Goal: Complete application form

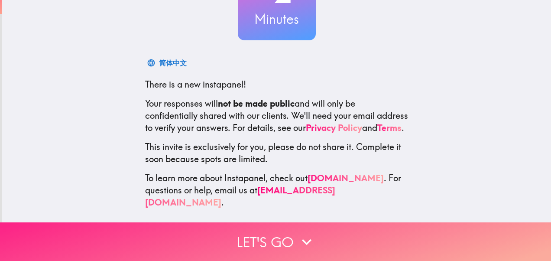
drag, startPoint x: 0, startPoint y: 0, endPoint x: 259, endPoint y: 234, distance: 349.5
click at [259, 234] on button "Let's go" at bounding box center [275, 241] width 551 height 39
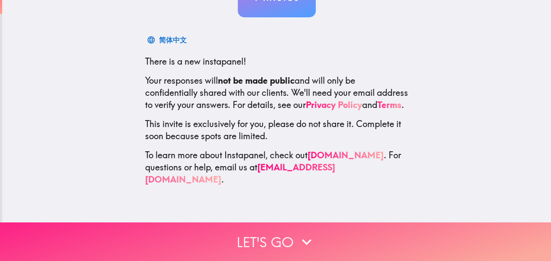
scroll to position [11, 0]
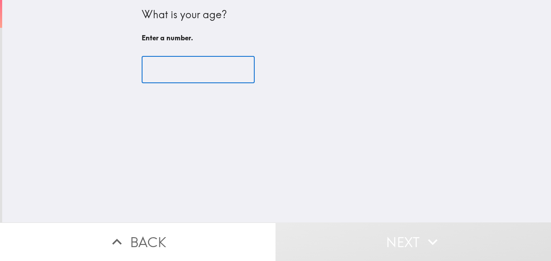
click at [177, 72] on input "number" at bounding box center [198, 69] width 113 height 27
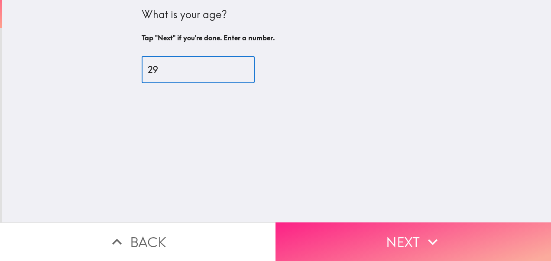
type input "29"
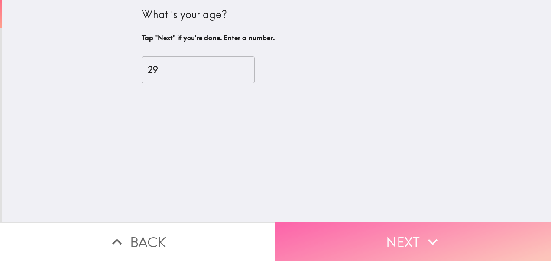
click at [428, 237] on icon "button" at bounding box center [432, 241] width 19 height 19
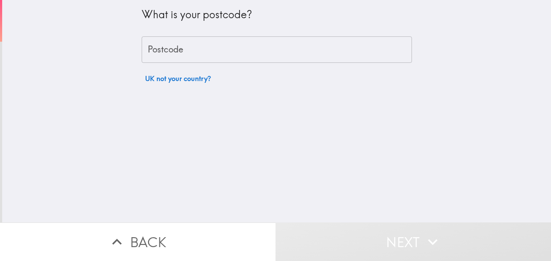
click at [231, 49] on input "Postcode" at bounding box center [277, 49] width 270 height 27
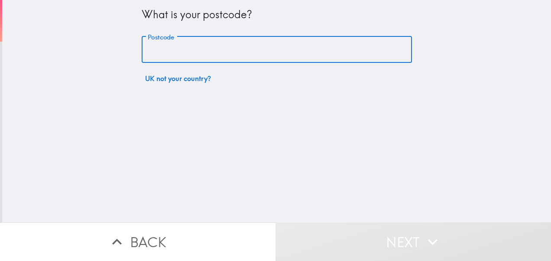
type input "NE15 9RW"
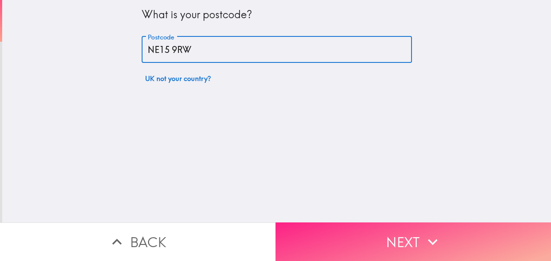
click at [352, 241] on button "Next" at bounding box center [414, 241] width 276 height 39
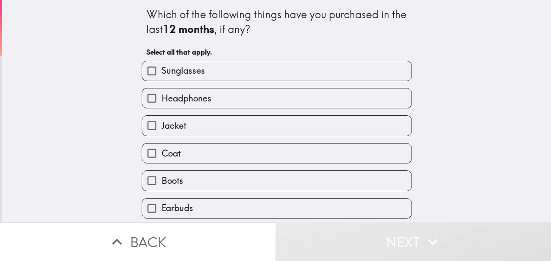
click at [205, 72] on label "Sunglasses" at bounding box center [277, 71] width 270 height 20
click at [162, 72] on input "Sunglasses" at bounding box center [152, 71] width 20 height 20
checkbox input "true"
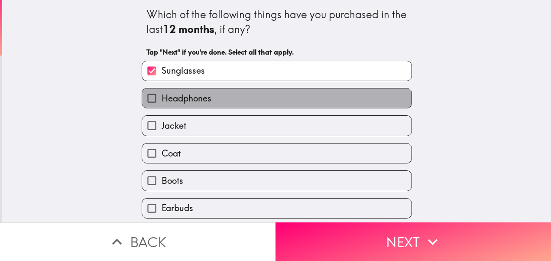
click at [204, 103] on span "Headphones" at bounding box center [187, 98] width 50 height 12
click at [162, 103] on input "Headphones" at bounding box center [152, 98] width 20 height 20
checkbox input "true"
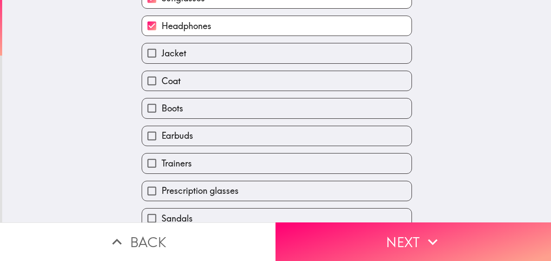
scroll to position [87, 0]
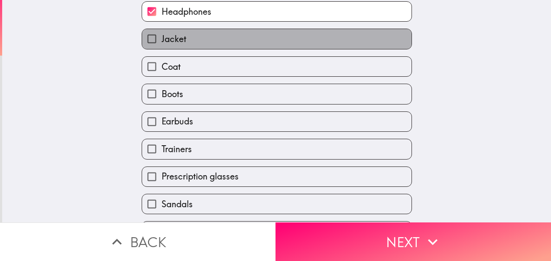
click at [202, 43] on label "Jacket" at bounding box center [277, 39] width 270 height 20
click at [162, 43] on input "Jacket" at bounding box center [152, 39] width 20 height 20
checkbox input "true"
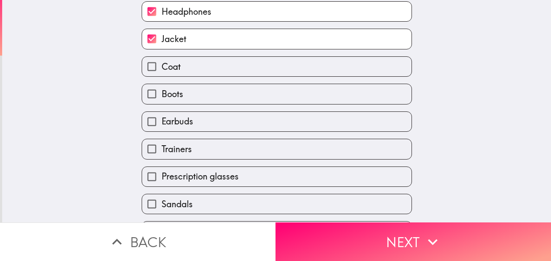
click at [194, 94] on label "Boots" at bounding box center [277, 94] width 270 height 20
click at [162, 94] on input "Boots" at bounding box center [152, 94] width 20 height 20
checkbox input "true"
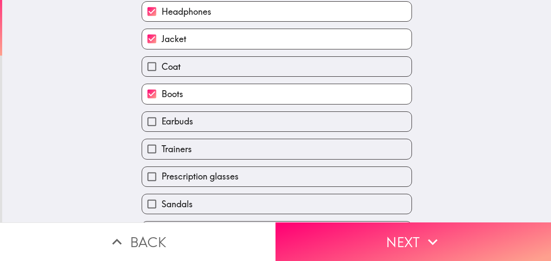
scroll to position [115, 0]
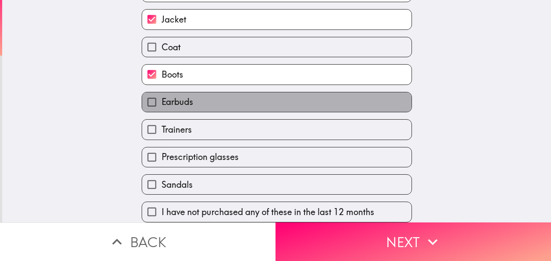
click at [207, 92] on label "Earbuds" at bounding box center [277, 102] width 270 height 20
click at [162, 92] on input "Earbuds" at bounding box center [152, 102] width 20 height 20
checkbox input "true"
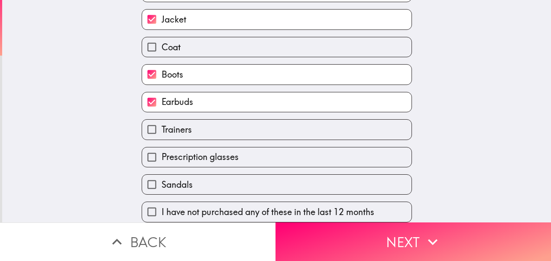
click at [206, 120] on label "Trainers" at bounding box center [277, 130] width 270 height 20
click at [162, 120] on input "Trainers" at bounding box center [152, 130] width 20 height 20
checkbox input "true"
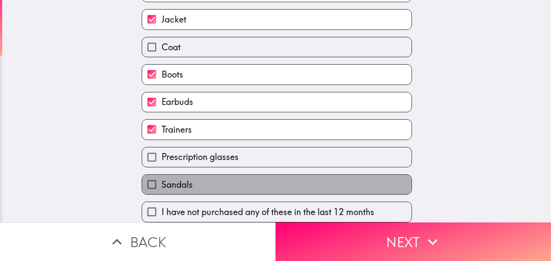
click at [218, 176] on label "Sandals" at bounding box center [277, 185] width 270 height 20
click at [162, 176] on input "Sandals" at bounding box center [152, 185] width 20 height 20
checkbox input "true"
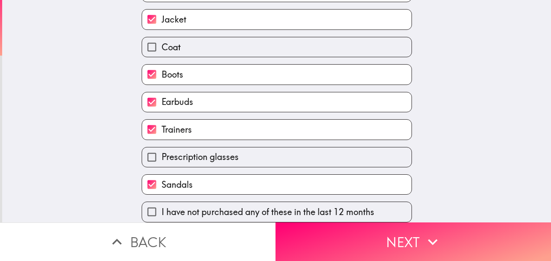
click at [223, 151] on span "Prescription glasses" at bounding box center [200, 157] width 77 height 12
click at [162, 147] on input "Prescription glasses" at bounding box center [152, 157] width 20 height 20
checkbox input "true"
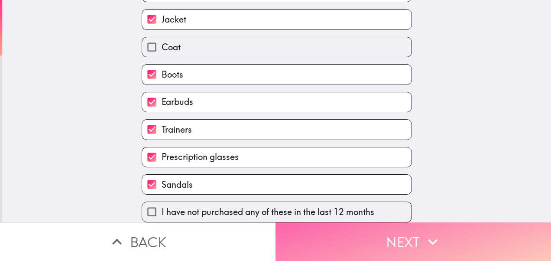
click at [403, 235] on button "Next" at bounding box center [414, 241] width 276 height 39
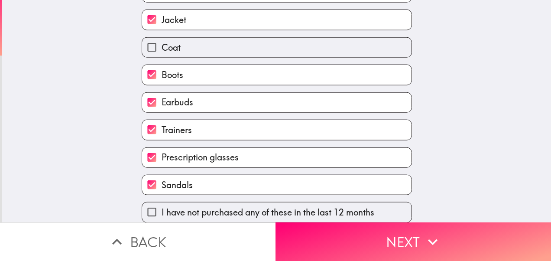
scroll to position [0, 0]
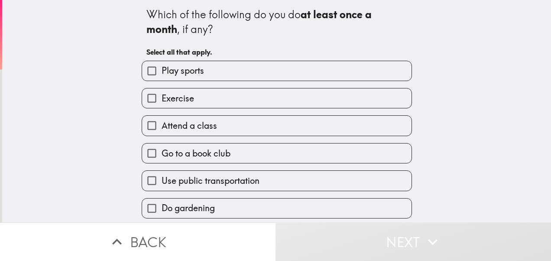
click at [195, 68] on span "Play sports" at bounding box center [183, 71] width 42 height 12
click at [162, 68] on input "Play sports" at bounding box center [152, 71] width 20 height 20
checkbox input "true"
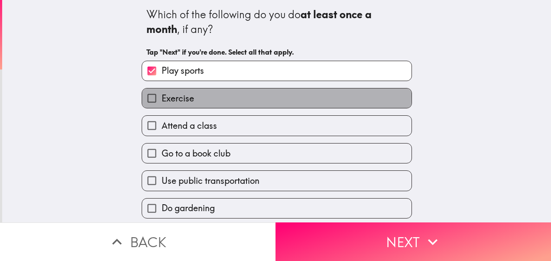
click at [193, 96] on label "Exercise" at bounding box center [277, 98] width 270 height 20
click at [162, 96] on input "Exercise" at bounding box center [152, 98] width 20 height 20
checkbox input "true"
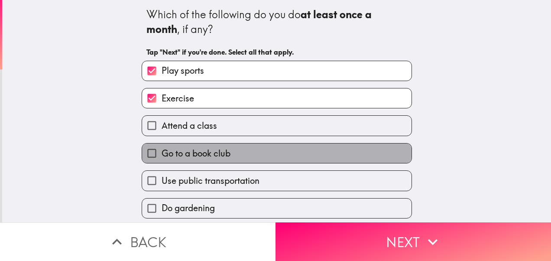
click at [217, 146] on label "Go to a book club" at bounding box center [277, 153] width 270 height 20
click at [162, 146] on input "Go to a book club" at bounding box center [152, 153] width 20 height 20
checkbox input "true"
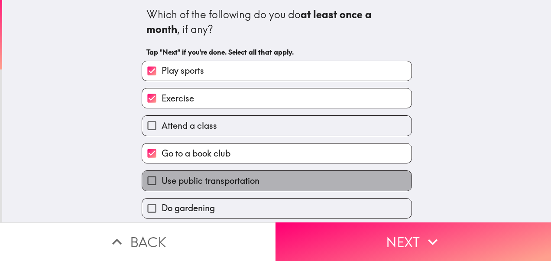
click at [242, 178] on span "Use public transportation" at bounding box center [211, 181] width 98 height 12
click at [162, 178] on input "Use public transportation" at bounding box center [152, 181] width 20 height 20
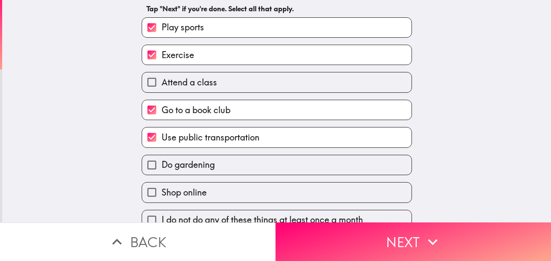
scroll to position [60, 0]
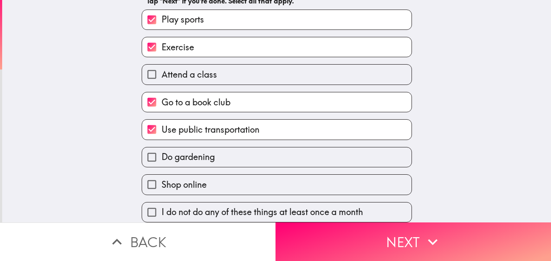
click at [215, 124] on span "Use public transportation" at bounding box center [211, 130] width 98 height 12
click at [162, 121] on input "Use public transportation" at bounding box center [152, 130] width 20 height 20
checkbox input "false"
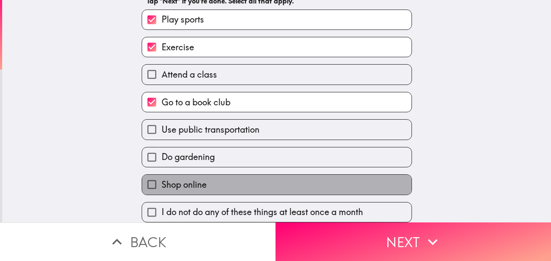
click at [228, 175] on label "Shop online" at bounding box center [277, 185] width 270 height 20
click at [162, 175] on input "Shop online" at bounding box center [152, 185] width 20 height 20
checkbox input "true"
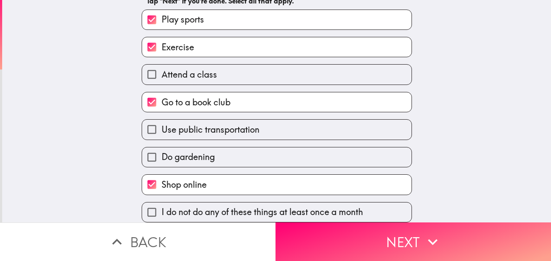
click at [230, 147] on label "Do gardening" at bounding box center [277, 157] width 270 height 20
click at [162, 147] on input "Do gardening" at bounding box center [152, 157] width 20 height 20
checkbox input "true"
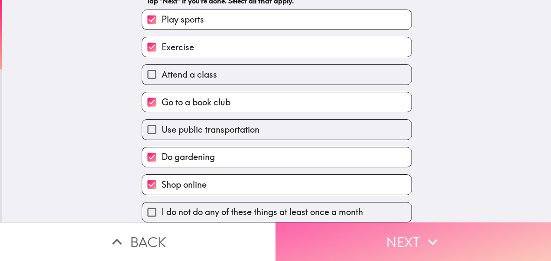
click at [372, 226] on button "Next" at bounding box center [414, 241] width 276 height 39
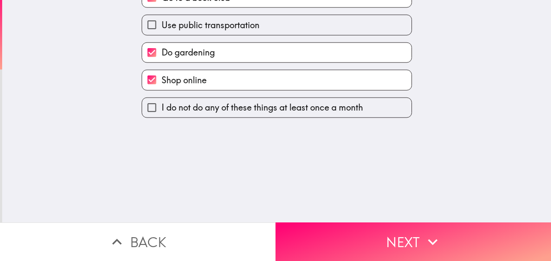
scroll to position [0, 0]
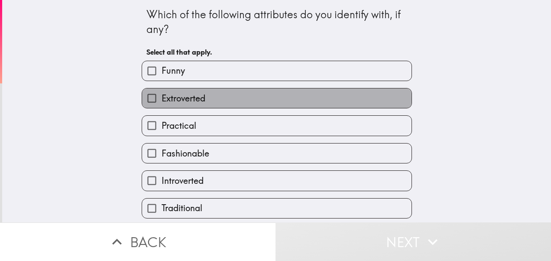
click at [254, 99] on label "Extroverted" at bounding box center [277, 98] width 270 height 20
click at [162, 99] on input "Extroverted" at bounding box center [152, 98] width 20 height 20
checkbox input "true"
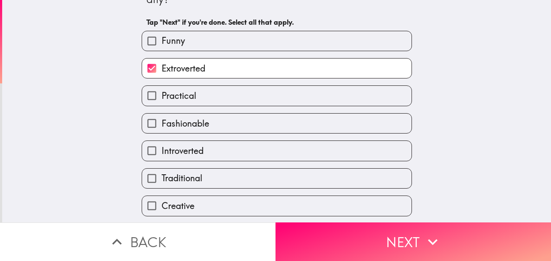
scroll to position [43, 0]
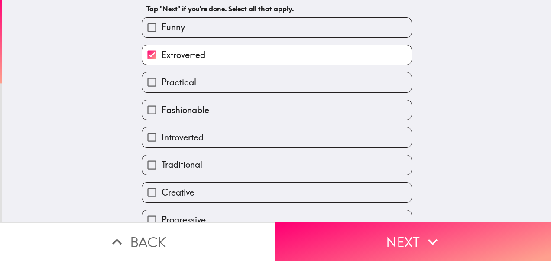
click at [244, 111] on label "Fashionable" at bounding box center [277, 110] width 270 height 20
click at [162, 111] on input "Fashionable" at bounding box center [152, 110] width 20 height 20
checkbox input "true"
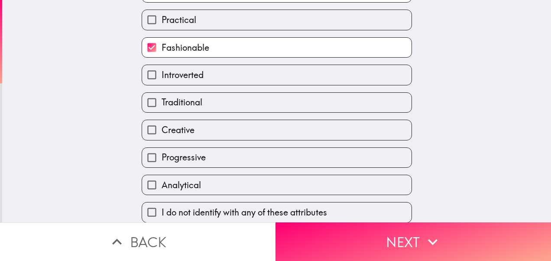
scroll to position [115, 0]
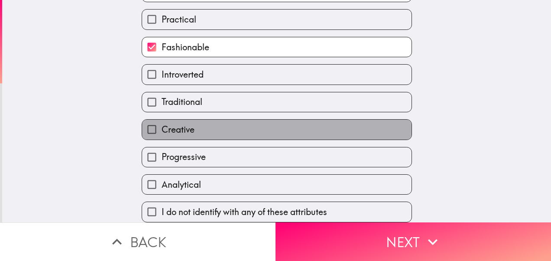
click at [238, 120] on label "Creative" at bounding box center [277, 130] width 270 height 20
click at [162, 120] on input "Creative" at bounding box center [152, 130] width 20 height 20
checkbox input "true"
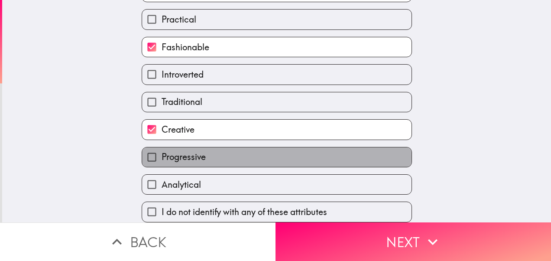
click at [247, 150] on label "Progressive" at bounding box center [277, 157] width 270 height 20
click at [162, 150] on input "Progressive" at bounding box center [152, 157] width 20 height 20
checkbox input "true"
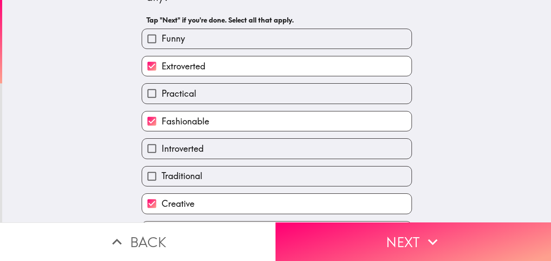
scroll to position [29, 0]
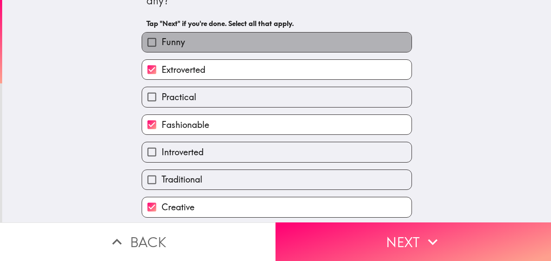
click at [250, 39] on label "Funny" at bounding box center [277, 43] width 270 height 20
click at [162, 39] on input "Funny" at bounding box center [152, 43] width 20 height 20
checkbox input "true"
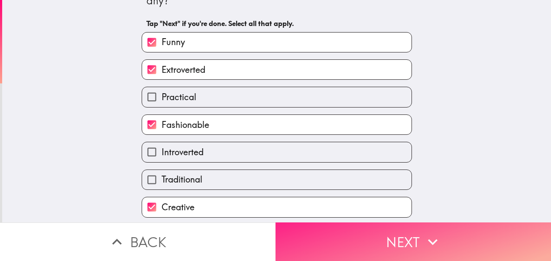
click at [399, 229] on button "Next" at bounding box center [414, 241] width 276 height 39
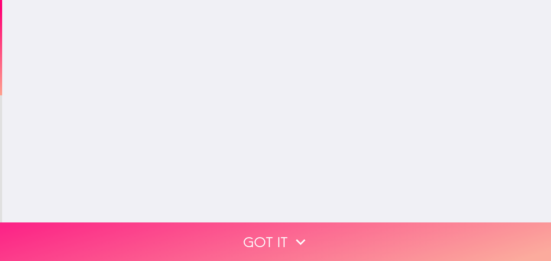
scroll to position [0, 0]
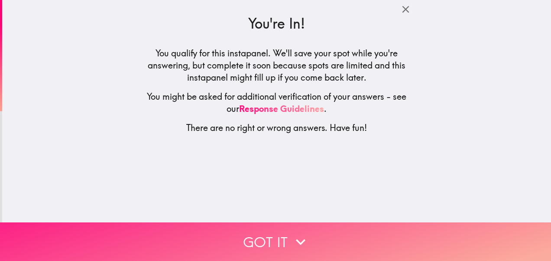
click at [361, 240] on button "Got it" at bounding box center [275, 241] width 551 height 39
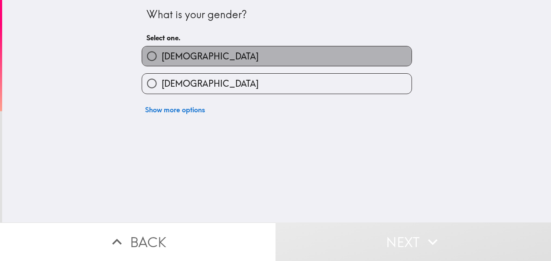
click at [195, 56] on label "[DEMOGRAPHIC_DATA]" at bounding box center [277, 56] width 270 height 20
click at [162, 56] on input "[DEMOGRAPHIC_DATA]" at bounding box center [152, 56] width 20 height 20
radio input "true"
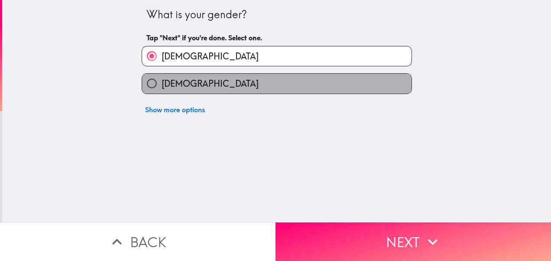
click at [200, 85] on label "[DEMOGRAPHIC_DATA]" at bounding box center [277, 84] width 270 height 20
click at [162, 85] on input "[DEMOGRAPHIC_DATA]" at bounding box center [152, 84] width 20 height 20
radio input "true"
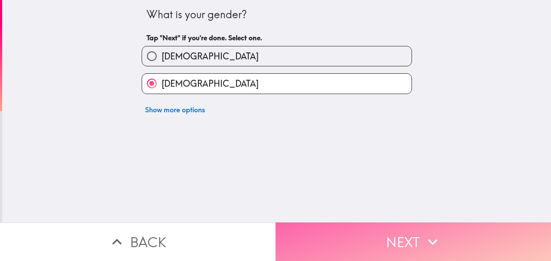
click at [427, 232] on icon "button" at bounding box center [432, 241] width 19 height 19
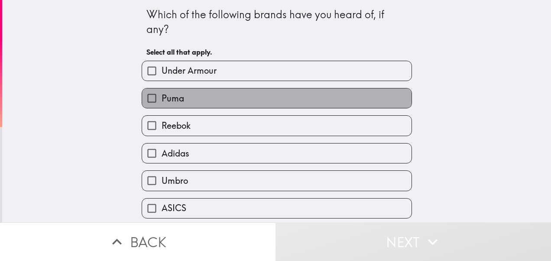
click at [303, 104] on label "Puma" at bounding box center [277, 98] width 270 height 20
click at [162, 104] on input "Puma" at bounding box center [152, 98] width 20 height 20
checkbox input "true"
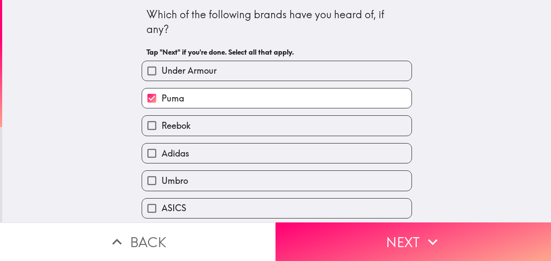
click at [273, 63] on label "Under Armour" at bounding box center [277, 71] width 270 height 20
click at [162, 63] on input "Under Armour" at bounding box center [152, 71] width 20 height 20
checkbox input "true"
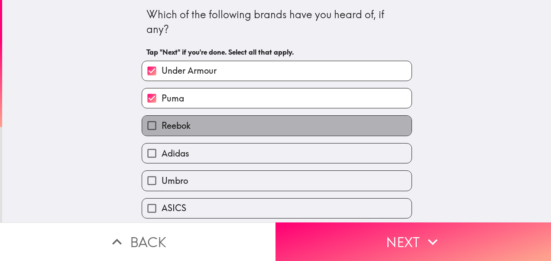
click at [279, 125] on label "Reebok" at bounding box center [277, 126] width 270 height 20
click at [162, 125] on input "Reebok" at bounding box center [152, 126] width 20 height 20
checkbox input "true"
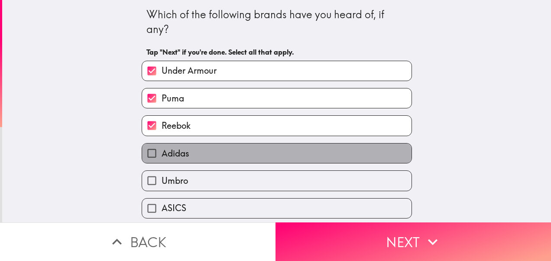
click at [289, 156] on label "Adidas" at bounding box center [277, 153] width 270 height 20
click at [162, 156] on input "Adidas" at bounding box center [152, 153] width 20 height 20
checkbox input "true"
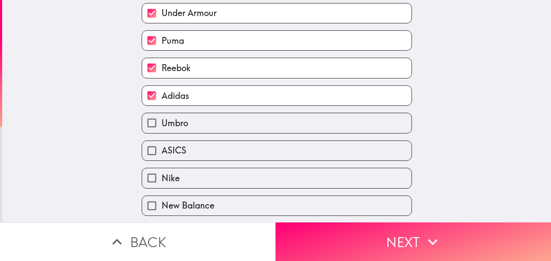
scroll to position [87, 0]
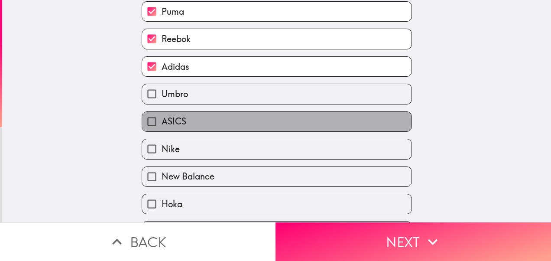
click at [277, 125] on label "ASICS" at bounding box center [277, 122] width 270 height 20
click at [162, 125] on input "ASICS" at bounding box center [152, 122] width 20 height 20
checkbox input "true"
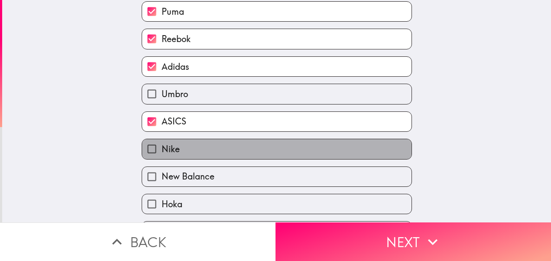
click at [281, 148] on label "Nike" at bounding box center [277, 149] width 270 height 20
click at [162, 148] on input "Nike" at bounding box center [152, 149] width 20 height 20
checkbox input "true"
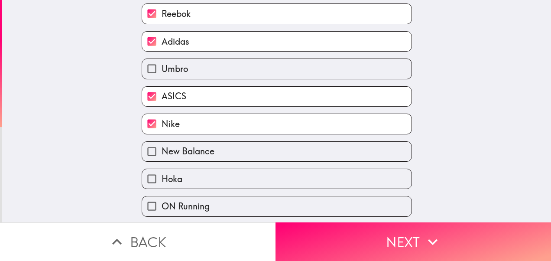
scroll to position [130, 0]
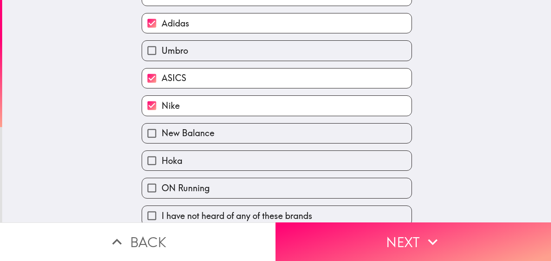
click at [277, 132] on label "New Balance" at bounding box center [277, 134] width 270 height 20
click at [162, 132] on input "New Balance" at bounding box center [152, 134] width 20 height 20
checkbox input "true"
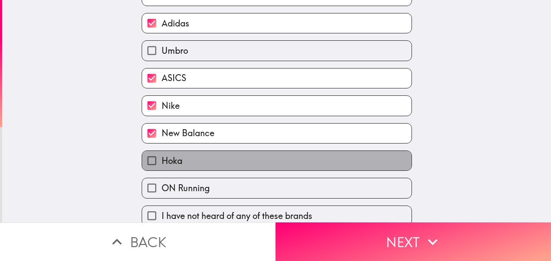
click at [283, 163] on label "Hoka" at bounding box center [277, 161] width 270 height 20
click at [162, 163] on input "Hoka" at bounding box center [152, 161] width 20 height 20
checkbox input "true"
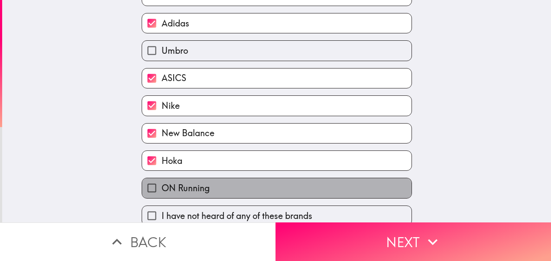
click at [290, 189] on label "ON Running" at bounding box center [277, 188] width 270 height 20
click at [162, 189] on input "ON Running" at bounding box center [152, 188] width 20 height 20
checkbox input "true"
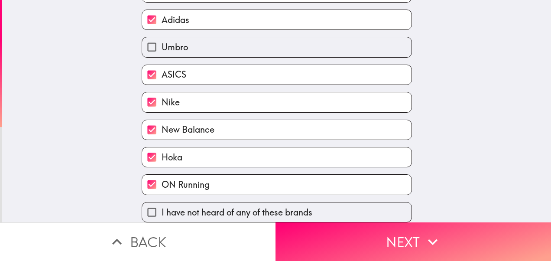
scroll to position [143, 0]
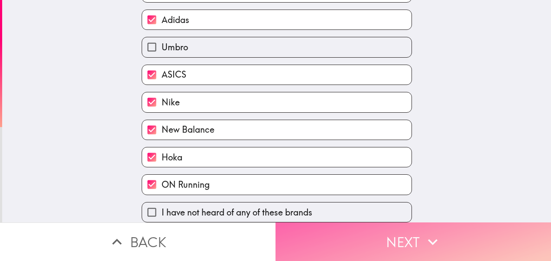
click at [402, 229] on button "Next" at bounding box center [414, 241] width 276 height 39
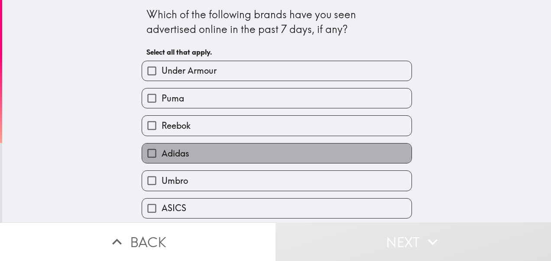
click at [209, 148] on label "Adidas" at bounding box center [277, 153] width 270 height 20
click at [162, 148] on input "Adidas" at bounding box center [152, 153] width 20 height 20
checkbox input "true"
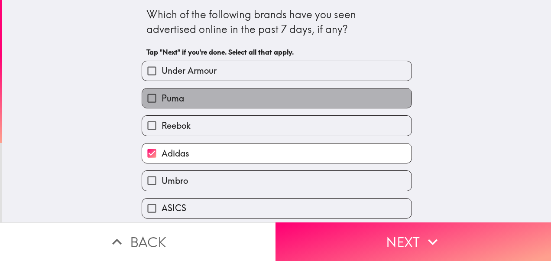
click at [208, 91] on label "Puma" at bounding box center [277, 98] width 270 height 20
click at [162, 91] on input "Puma" at bounding box center [152, 98] width 20 height 20
checkbox input "true"
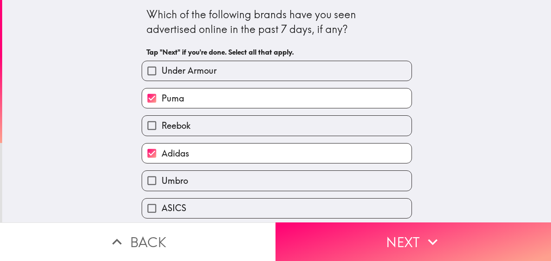
click at [218, 75] on label "Under Armour" at bounding box center [277, 71] width 270 height 20
click at [162, 75] on input "Under Armour" at bounding box center [152, 71] width 20 height 20
checkbox input "true"
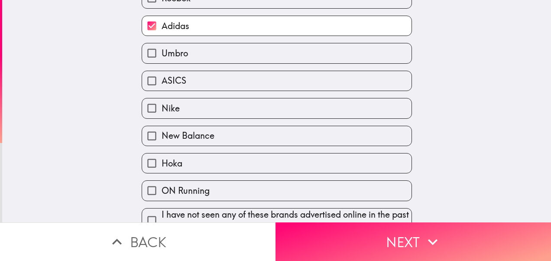
scroll to position [130, 0]
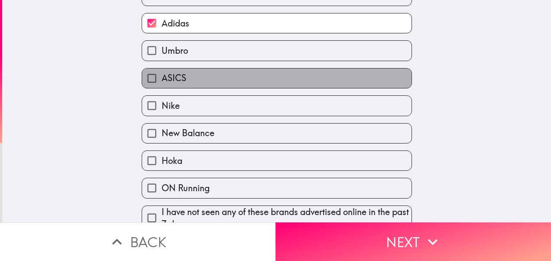
click at [238, 76] on label "ASICS" at bounding box center [277, 78] width 270 height 20
click at [162, 76] on input "ASICS" at bounding box center [152, 78] width 20 height 20
checkbox input "true"
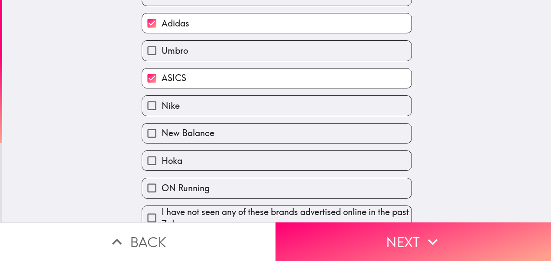
click at [244, 104] on label "Nike" at bounding box center [277, 106] width 270 height 20
click at [162, 104] on input "Nike" at bounding box center [152, 106] width 20 height 20
checkbox input "true"
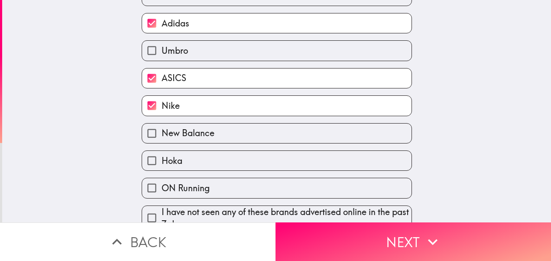
click at [261, 142] on label "New Balance" at bounding box center [277, 134] width 270 height 20
click at [162, 142] on input "New Balance" at bounding box center [152, 134] width 20 height 20
checkbox input "true"
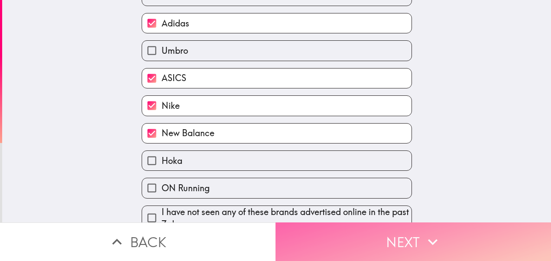
click at [395, 229] on button "Next" at bounding box center [414, 241] width 276 height 39
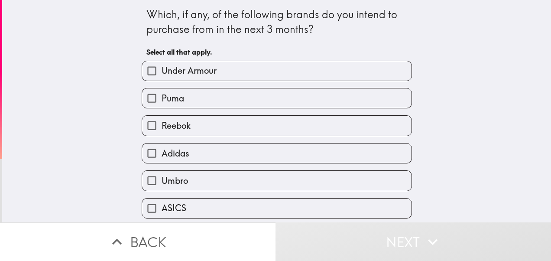
click at [223, 68] on label "Under Armour" at bounding box center [277, 71] width 270 height 20
click at [162, 68] on input "Under Armour" at bounding box center [152, 71] width 20 height 20
checkbox input "true"
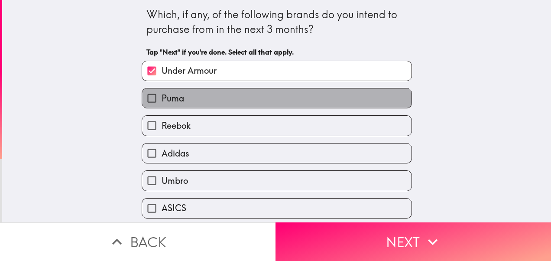
click at [216, 102] on label "Puma" at bounding box center [277, 98] width 270 height 20
click at [162, 102] on input "Puma" at bounding box center [152, 98] width 20 height 20
checkbox input "true"
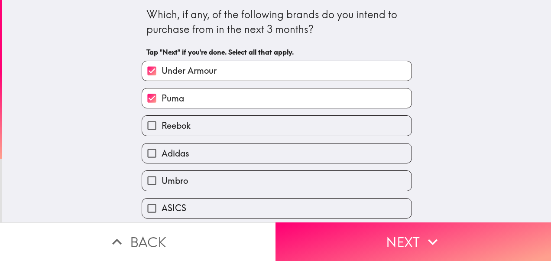
click at [214, 155] on label "Adidas" at bounding box center [277, 153] width 270 height 20
click at [162, 155] on input "Adidas" at bounding box center [152, 153] width 20 height 20
checkbox input "true"
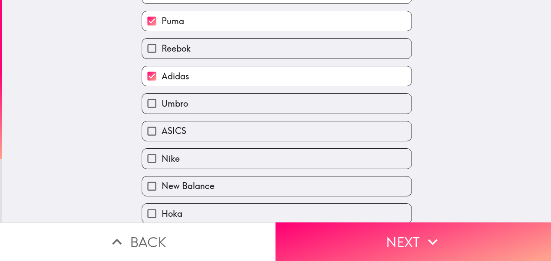
scroll to position [87, 0]
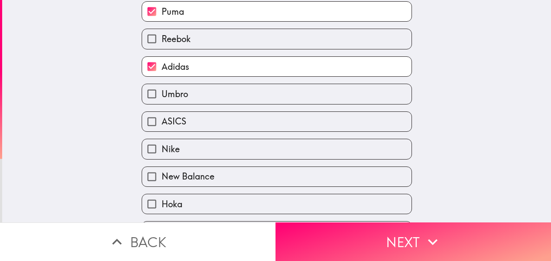
drag, startPoint x: 237, startPoint y: 114, endPoint x: 245, endPoint y: 145, distance: 32.0
click at [239, 121] on label "ASICS" at bounding box center [277, 122] width 270 height 20
click at [162, 121] on input "ASICS" at bounding box center [152, 122] width 20 height 20
checkbox input "true"
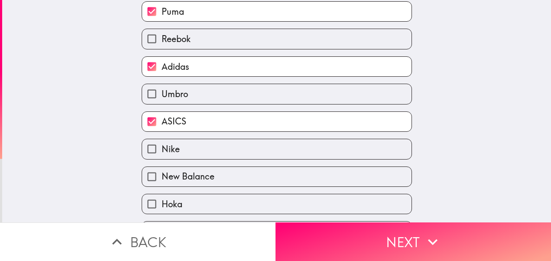
click at [251, 166] on div "New Balance" at bounding box center [273, 172] width 277 height 27
click at [251, 149] on label "Nike" at bounding box center [277, 149] width 270 height 20
click at [162, 149] on input "Nike" at bounding box center [152, 149] width 20 height 20
checkbox input "true"
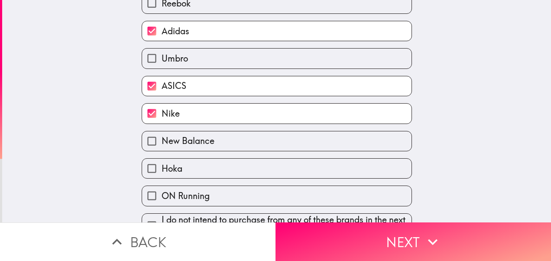
scroll to position [148, 0]
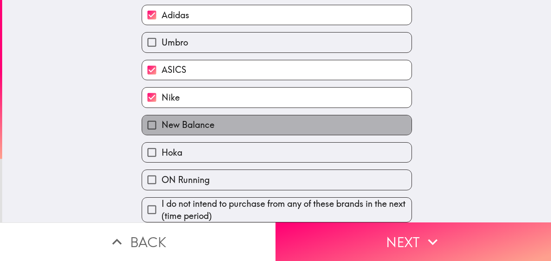
click at [293, 115] on label "New Balance" at bounding box center [277, 125] width 270 height 20
click at [162, 115] on input "New Balance" at bounding box center [152, 125] width 20 height 20
checkbox input "true"
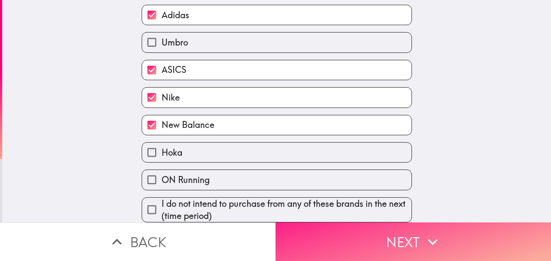
click at [413, 230] on button "Next" at bounding box center [414, 241] width 276 height 39
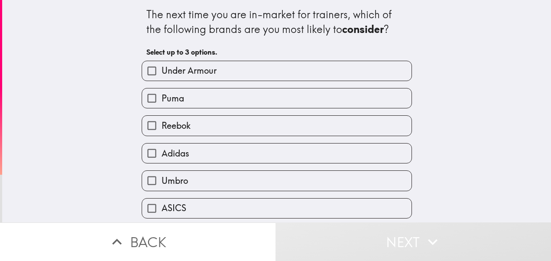
click at [241, 72] on label "Under Armour" at bounding box center [277, 71] width 270 height 20
click at [162, 72] on input "Under Armour" at bounding box center [152, 71] width 20 height 20
checkbox input "true"
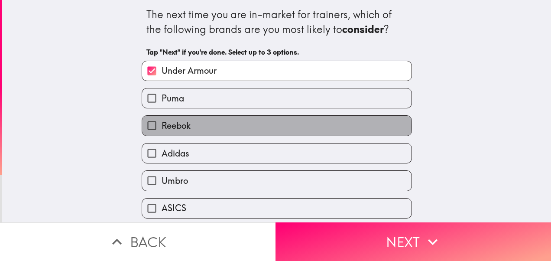
click at [236, 127] on label "Reebok" at bounding box center [277, 126] width 270 height 20
click at [162, 127] on input "Reebok" at bounding box center [152, 126] width 20 height 20
checkbox input "true"
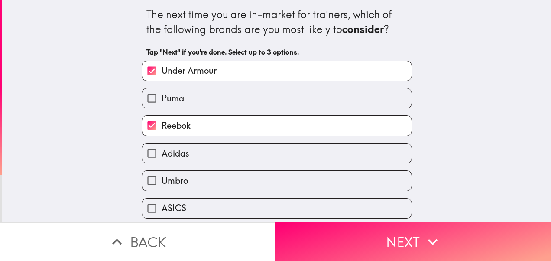
click at [256, 103] on label "Puma" at bounding box center [277, 98] width 270 height 20
click at [162, 103] on input "Puma" at bounding box center [152, 98] width 20 height 20
checkbox input "true"
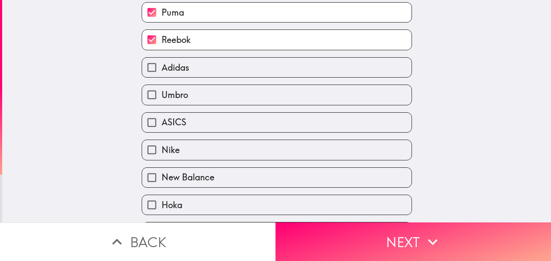
scroll to position [87, 0]
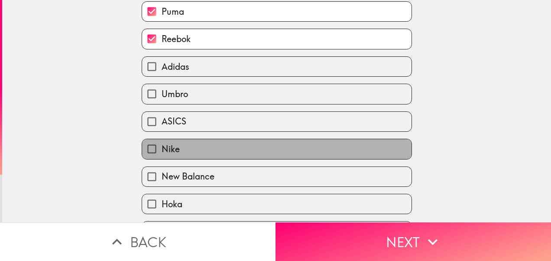
click at [275, 151] on label "Nike" at bounding box center [277, 149] width 270 height 20
click at [162, 151] on input "Nike" at bounding box center [152, 149] width 20 height 20
checkbox input "true"
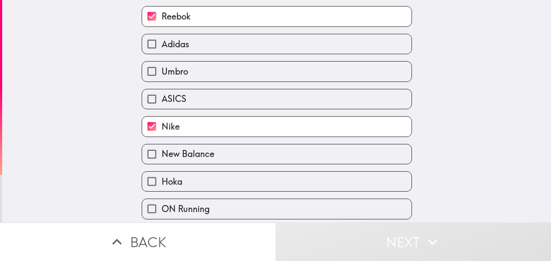
scroll to position [143, 0]
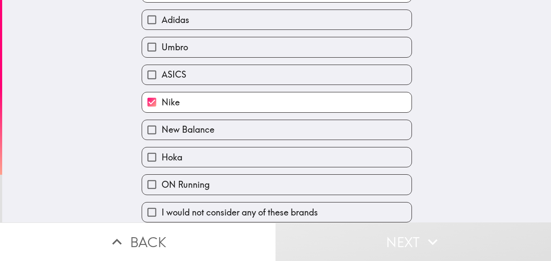
click at [302, 113] on div "New Balance" at bounding box center [273, 126] width 277 height 27
click at [311, 120] on label "New Balance" at bounding box center [277, 130] width 270 height 20
click at [162, 120] on input "New Balance" at bounding box center [152, 130] width 20 height 20
checkbox input "true"
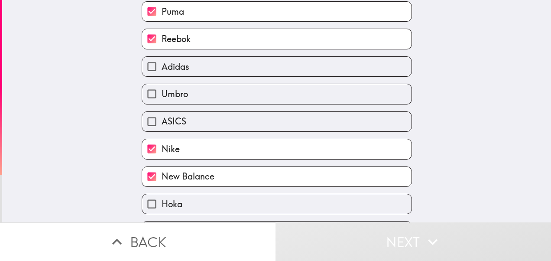
scroll to position [0, 0]
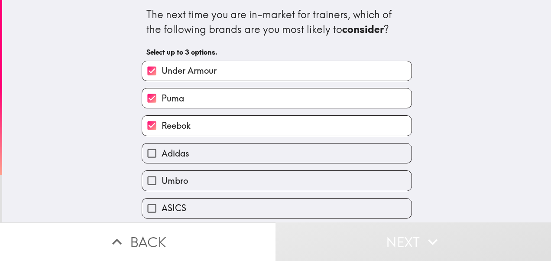
click at [217, 127] on label "Reebok" at bounding box center [277, 126] width 270 height 20
click at [162, 127] on input "Reebok" at bounding box center [152, 126] width 20 height 20
checkbox input "false"
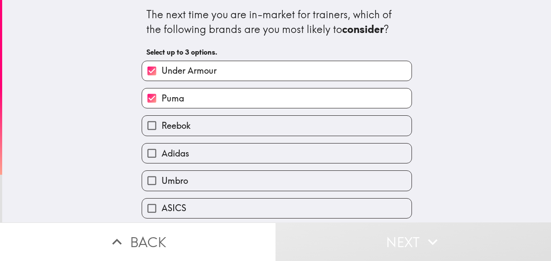
click at [238, 66] on label "Under Armour" at bounding box center [277, 71] width 270 height 20
click at [162, 66] on input "Under Armour" at bounding box center [152, 71] width 20 height 20
checkbox input "false"
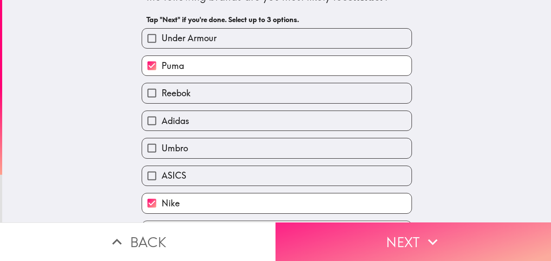
scroll to position [143, 0]
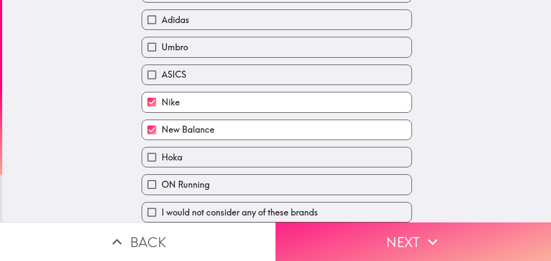
click at [390, 232] on button "Next" at bounding box center [414, 241] width 276 height 39
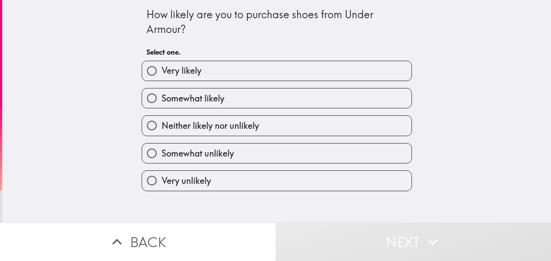
click at [243, 71] on label "Very likely" at bounding box center [277, 71] width 270 height 20
click at [162, 71] on input "Very likely" at bounding box center [152, 71] width 20 height 20
radio input "true"
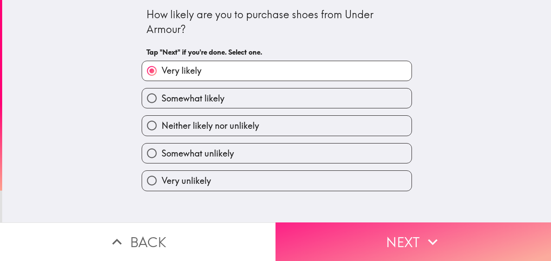
click at [386, 228] on button "Next" at bounding box center [414, 241] width 276 height 39
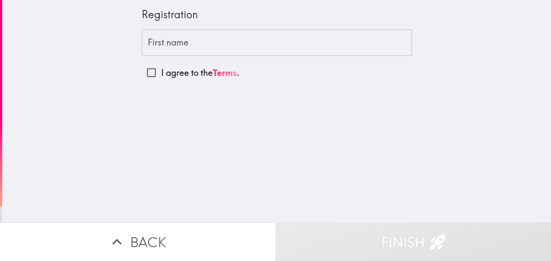
click at [195, 46] on input "First name" at bounding box center [277, 42] width 270 height 27
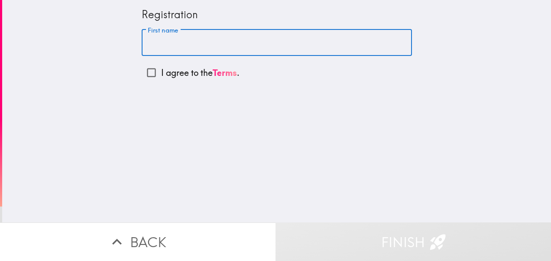
type input "[PERSON_NAME]"
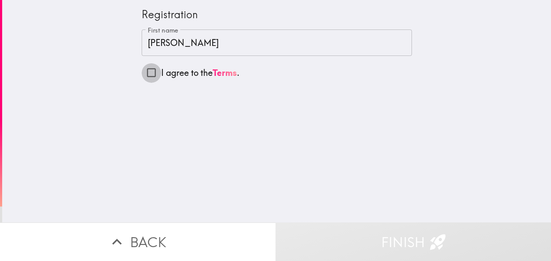
click at [147, 70] on input "I agree to the Terms ." at bounding box center [152, 73] width 20 height 20
checkbox input "true"
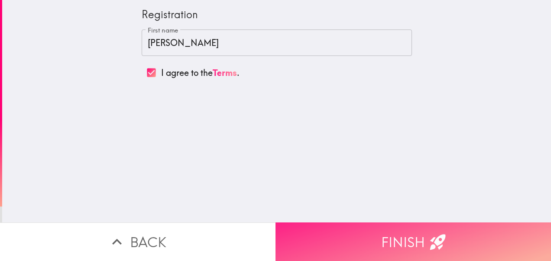
click at [379, 237] on button "Finish" at bounding box center [414, 241] width 276 height 39
